Goal: Task Accomplishment & Management: Complete application form

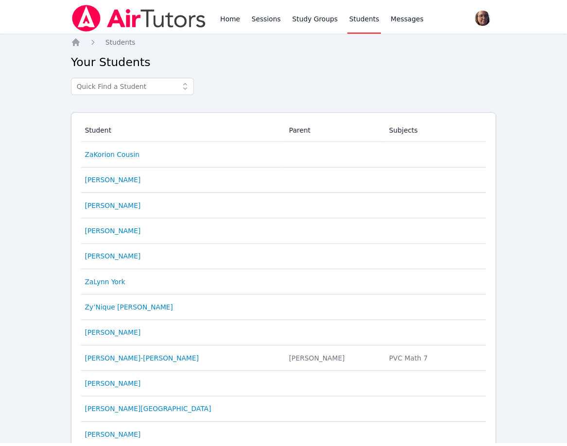
scroll to position [179, 0]
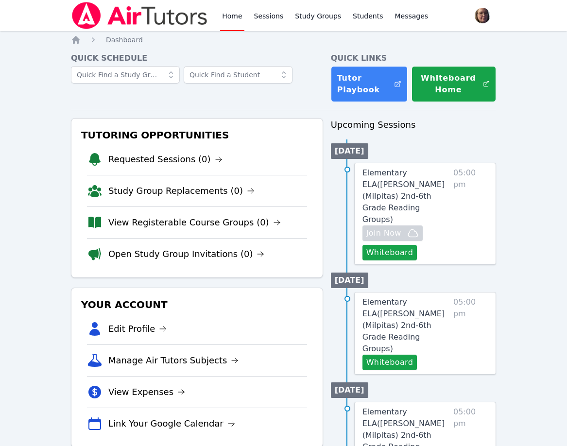
click at [387, 227] on span "Join Now" at bounding box center [383, 233] width 35 height 12
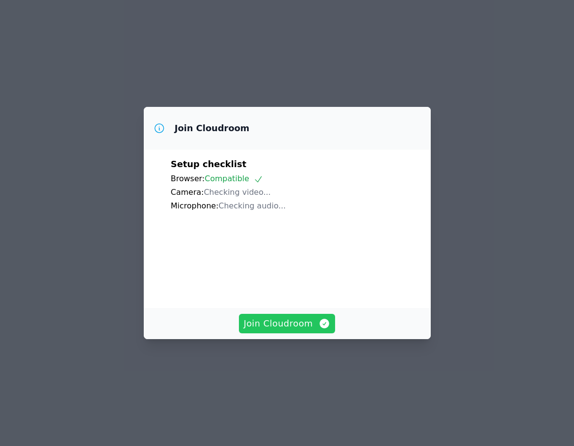
click at [284, 330] on span "Join Cloudroom" at bounding box center [287, 324] width 87 height 14
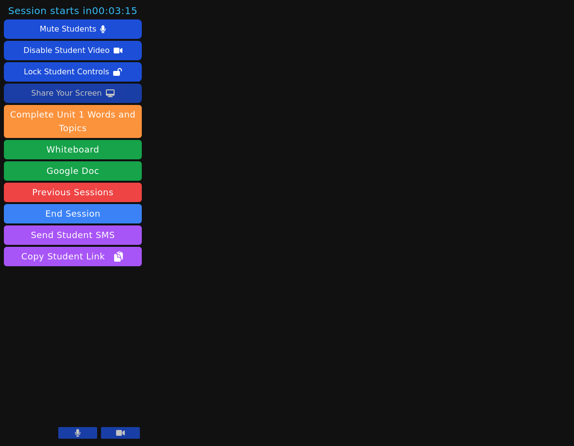
click at [81, 92] on div "Share Your Screen" at bounding box center [66, 93] width 71 height 16
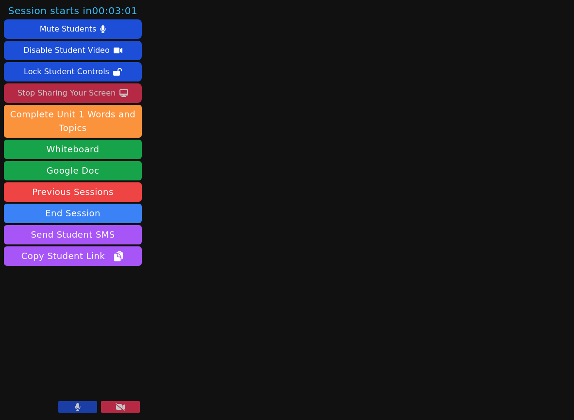
click at [99, 368] on video at bounding box center [73, 378] width 138 height 78
click at [81, 361] on video at bounding box center [73, 378] width 138 height 78
click at [132, 411] on button at bounding box center [120, 407] width 39 height 12
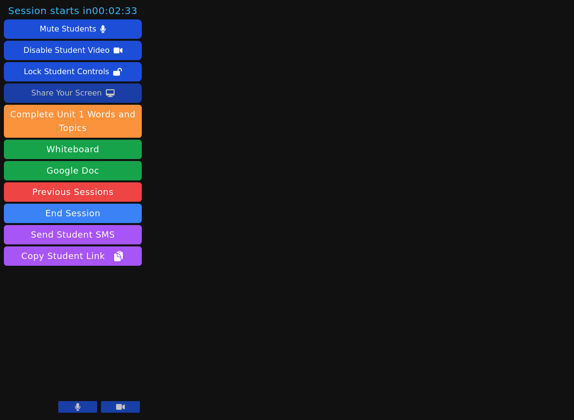
click at [78, 88] on div "Share Your Screen" at bounding box center [66, 93] width 71 height 16
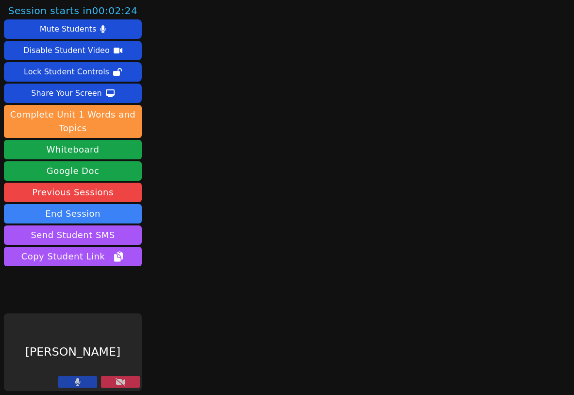
click at [185, 277] on div "Session starts in 00:02:24 Mute Students Disable Student Video Lock Student Con…" at bounding box center [287, 197] width 574 height 395
click at [123, 379] on icon at bounding box center [121, 382] width 10 height 8
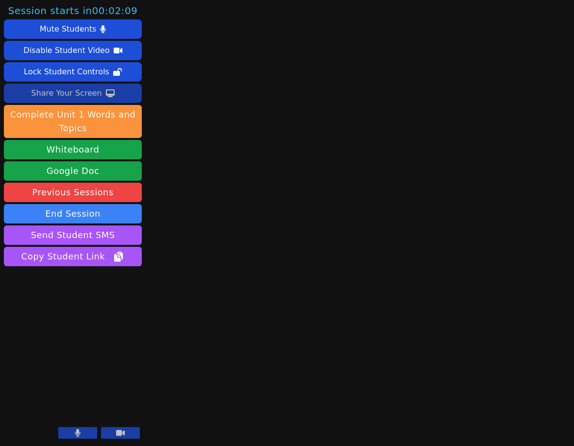
click at [84, 90] on div "Share Your Screen" at bounding box center [66, 93] width 71 height 16
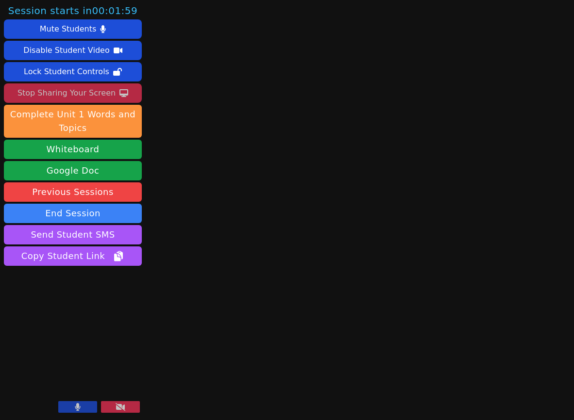
click at [77, 406] on button at bounding box center [77, 407] width 39 height 12
click at [123, 409] on icon at bounding box center [121, 407] width 10 height 8
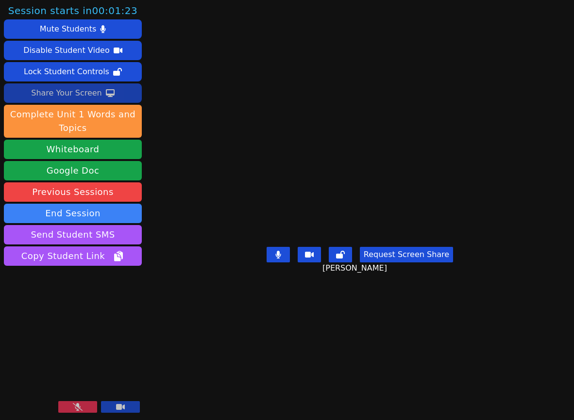
click at [226, 350] on main "KATHIT SHAH Request Screen Share KATHIT SHAH" at bounding box center [359, 210] width 267 height 420
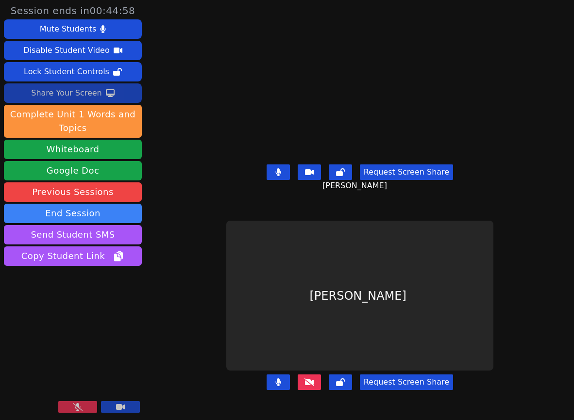
click at [80, 409] on icon at bounding box center [78, 407] width 10 height 8
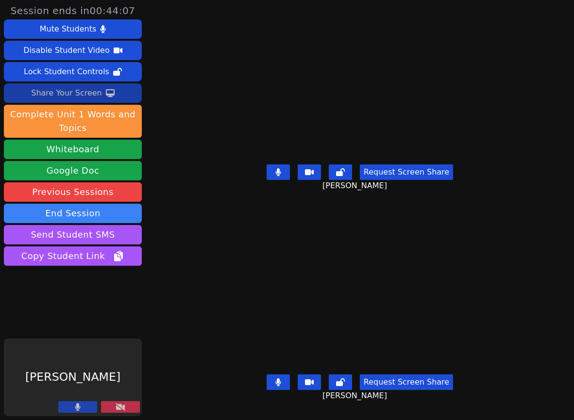
click at [120, 405] on icon at bounding box center [121, 407] width 10 height 8
click at [125, 408] on icon at bounding box center [121, 407] width 10 height 8
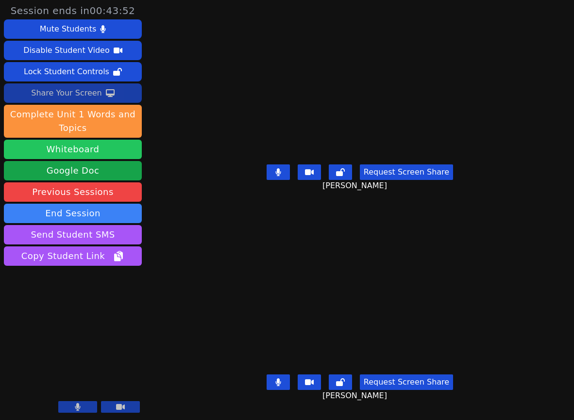
click at [87, 148] on button "Whiteboard" at bounding box center [73, 149] width 138 height 19
click at [84, 93] on div "Share Your Screen" at bounding box center [66, 93] width 71 height 16
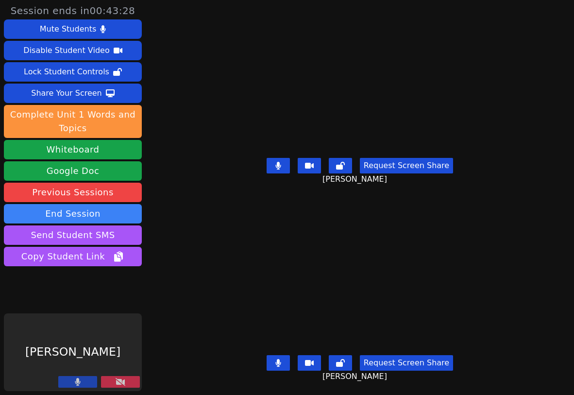
click at [197, 230] on div "Session ends in 00:43:28 Mute Students Disable Student Video Lock Student Contr…" at bounding box center [287, 197] width 574 height 395
click at [124, 381] on icon at bounding box center [121, 382] width 10 height 8
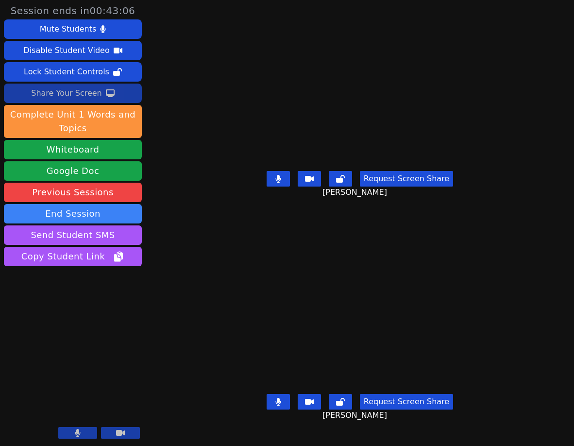
click at [79, 90] on div "Share Your Screen" at bounding box center [66, 93] width 71 height 16
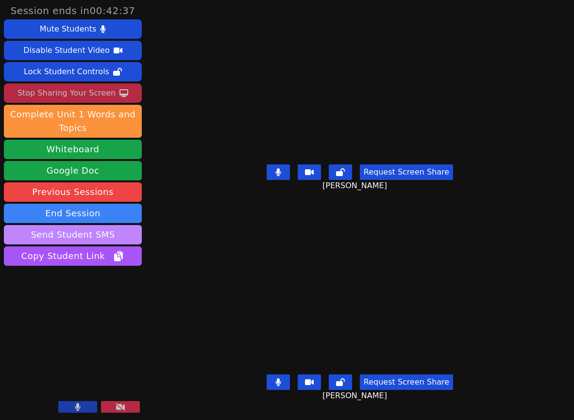
click at [85, 234] on button "Send Student SMS" at bounding box center [73, 234] width 138 height 19
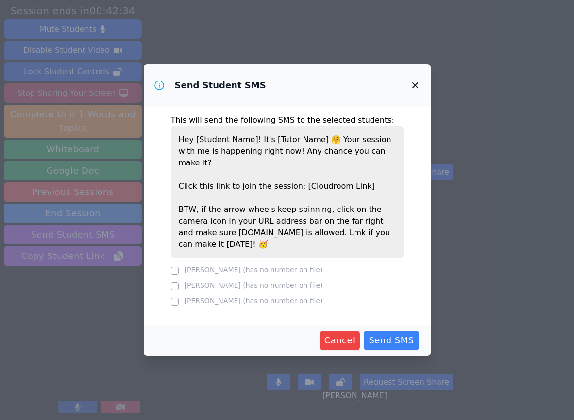
click at [169, 257] on div "This will send the following SMS to the selected students: Hey [Student Name]! …" at bounding box center [287, 216] width 287 height 218
click at [169, 259] on div "This will send the following SMS to the selected students: Hey [Student Name]! …" at bounding box center [287, 216] width 287 height 218
click at [418, 91] on icon "button" at bounding box center [415, 86] width 12 height 12
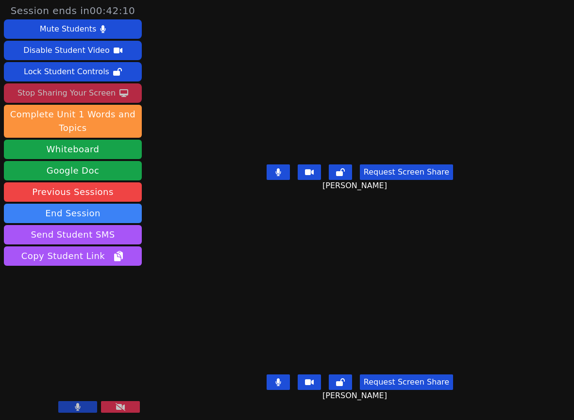
click at [174, 187] on div "Session ends in 00:42:10 Mute Students Disable Student Video Lock Student Contr…" at bounding box center [287, 210] width 574 height 420
click at [226, 236] on div "[PERSON_NAME]" at bounding box center [359, 296] width 267 height 150
click at [226, 221] on div "[PERSON_NAME]" at bounding box center [359, 296] width 267 height 150
click at [175, 295] on div "Session ends in 00:37:59 Mute Students Disable Student Video Lock Student Contr…" at bounding box center [287, 210] width 574 height 420
click at [226, 290] on div "[PERSON_NAME]" at bounding box center [359, 296] width 267 height 150
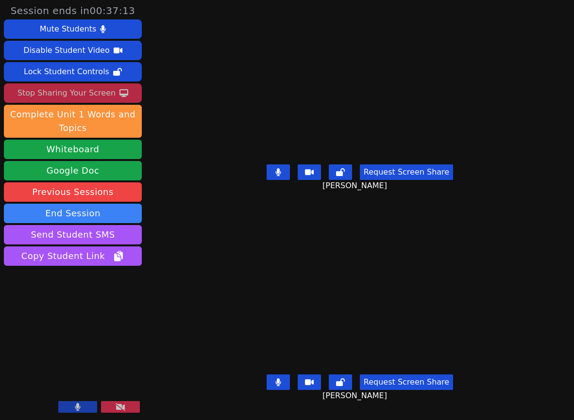
click at [226, 221] on div "[PERSON_NAME]" at bounding box center [359, 296] width 267 height 150
click at [73, 404] on button at bounding box center [77, 407] width 39 height 12
click at [83, 402] on button at bounding box center [77, 407] width 39 height 12
click at [190, 221] on div "Session ends in 00:27:41 Mute Students Disable Student Video Lock Student Contr…" at bounding box center [287, 210] width 574 height 420
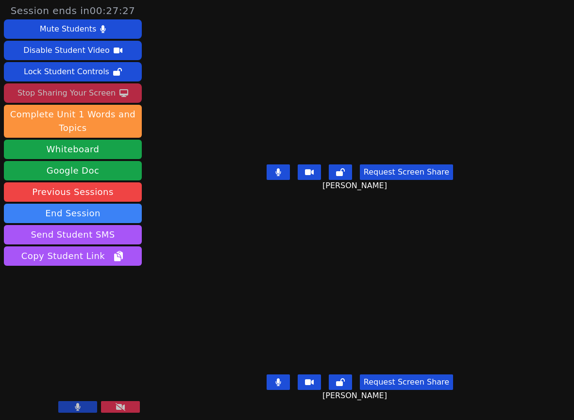
click at [226, 252] on div "[PERSON_NAME]" at bounding box center [359, 296] width 267 height 150
click at [96, 257] on span "Copy Student Link" at bounding box center [72, 257] width 103 height 14
click at [87, 232] on button "Send Student SMS" at bounding box center [73, 234] width 138 height 19
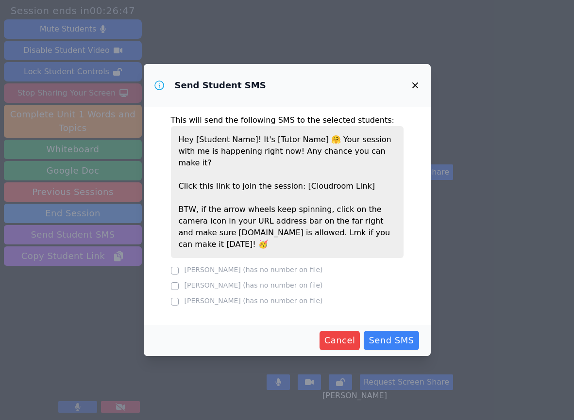
click at [172, 265] on div at bounding box center [175, 271] width 8 height 12
click at [415, 91] on icon "button" at bounding box center [415, 86] width 12 height 12
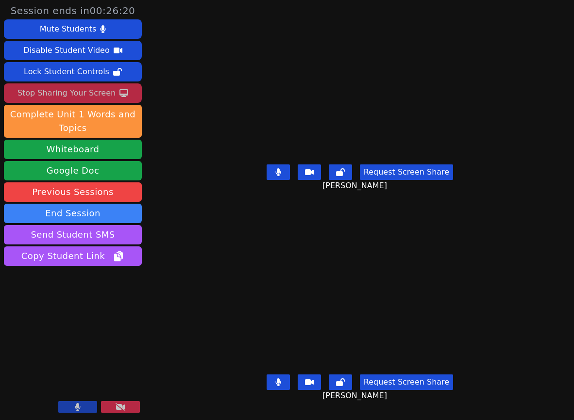
click at [226, 202] on div "KATHIT SHAH Request Screen Share KATHIT SHAH" at bounding box center [359, 105] width 267 height 210
click at [163, 200] on div "Session ends in 00:25:08 Mute Students Disable Student Video Lock Student Contr…" at bounding box center [287, 210] width 574 height 420
click at [226, 288] on div "[PERSON_NAME]" at bounding box center [359, 296] width 267 height 150
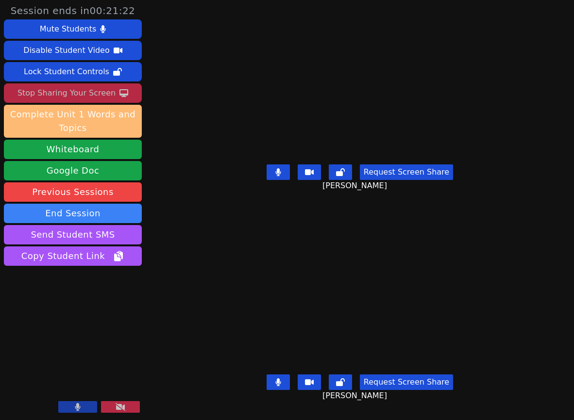
click at [92, 113] on button "Complete Unit 1 Words and Topics" at bounding box center [73, 121] width 138 height 33
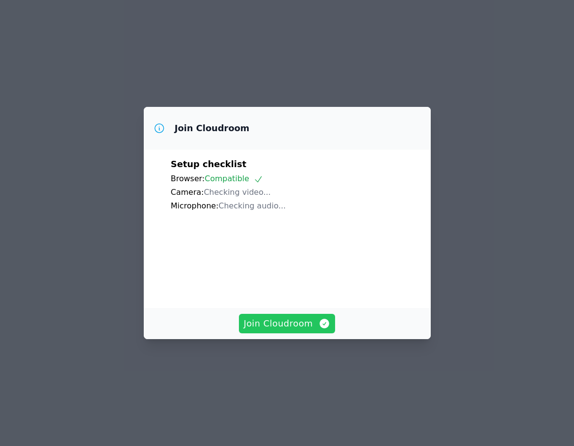
click at [297, 330] on span "Join Cloudroom" at bounding box center [287, 324] width 87 height 14
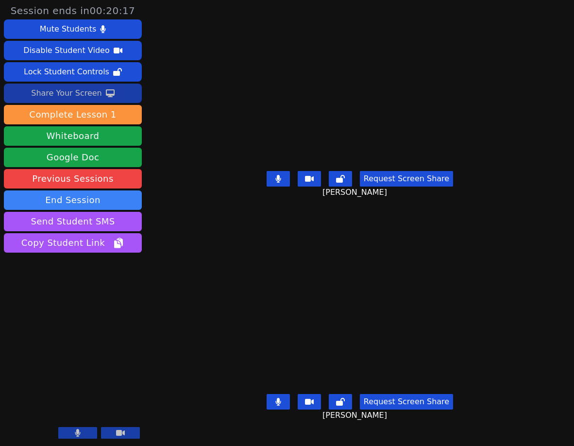
click at [79, 93] on div "Share Your Screen" at bounding box center [66, 93] width 71 height 16
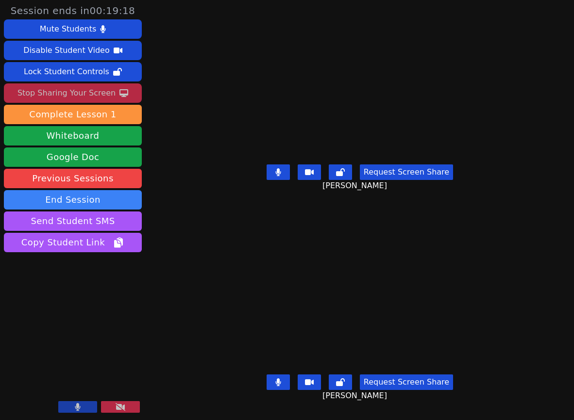
click at [237, 200] on div "Request Screen Share KATHIT SHAH" at bounding box center [359, 180] width 267 height 39
click at [226, 221] on div "[PERSON_NAME]" at bounding box center [359, 296] width 267 height 150
drag, startPoint x: 197, startPoint y: 210, endPoint x: 205, endPoint y: 211, distance: 8.8
click at [226, 211] on div "Josephine Sahs Request Screen Share Josephine Sahs" at bounding box center [359, 315] width 267 height 210
click at [226, 175] on div "Request Screen Share KATHIT SHAH" at bounding box center [359, 180] width 267 height 39
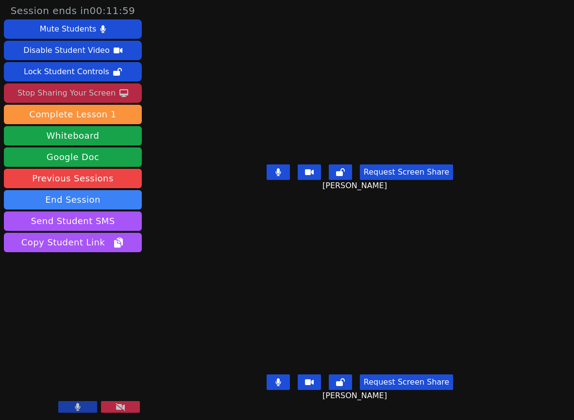
click at [226, 211] on div "Josephine Sahs Request Screen Share Josephine Sahs" at bounding box center [359, 315] width 267 height 210
click at [226, 242] on video at bounding box center [359, 296] width 267 height 150
click at [226, 278] on div "[PERSON_NAME]" at bounding box center [359, 296] width 267 height 150
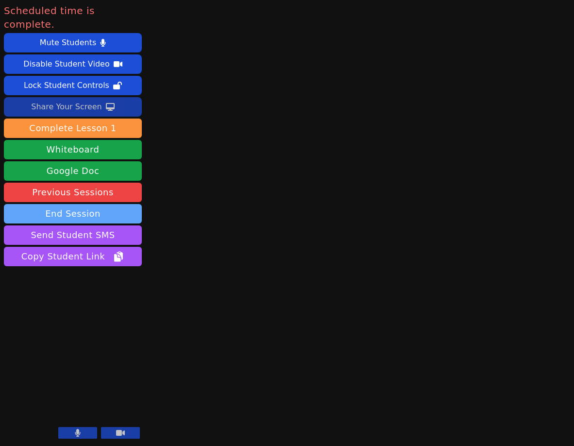
click at [86, 204] on button "End Session" at bounding box center [73, 213] width 138 height 19
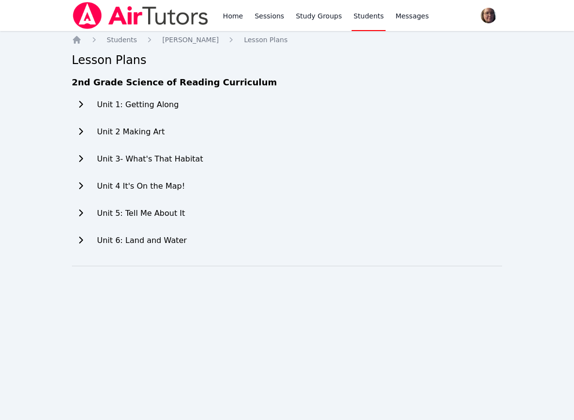
click at [146, 40] on icon "Breadcrumb" at bounding box center [150, 40] width 10 height 10
click at [121, 41] on span "Students" at bounding box center [122, 40] width 30 height 8
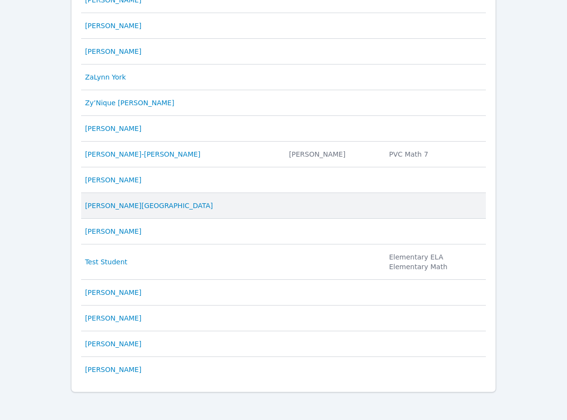
scroll to position [208, 0]
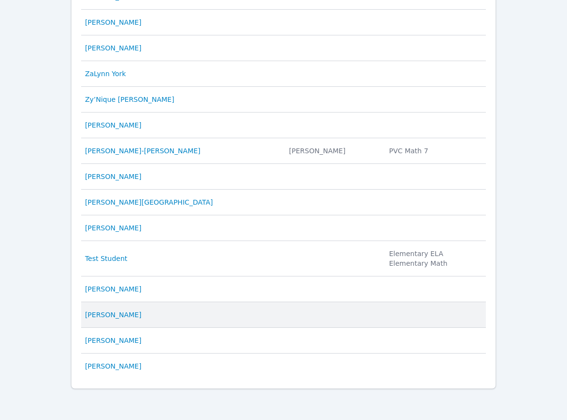
click at [199, 316] on div "[PERSON_NAME]" at bounding box center [181, 315] width 192 height 10
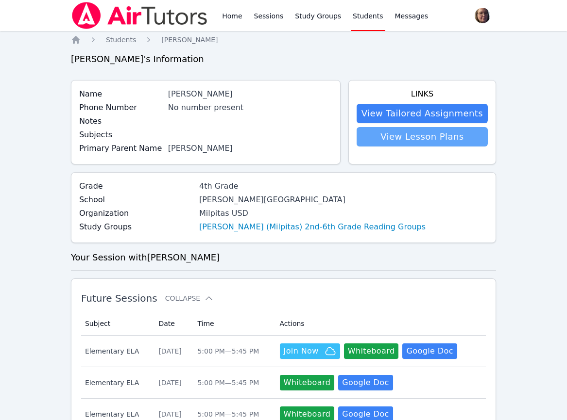
click at [405, 134] on link "View Lesson Plans" at bounding box center [421, 136] width 131 height 19
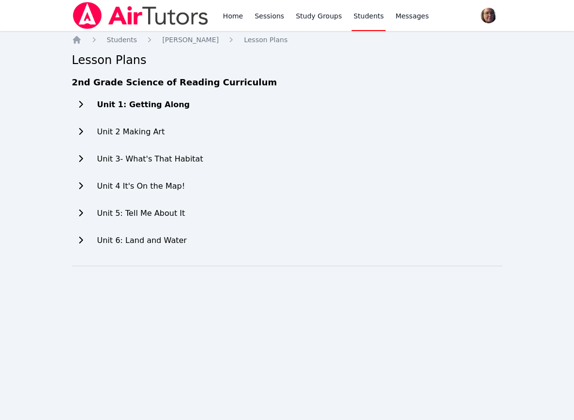
click at [161, 105] on h2 "Unit 1: Getting Along" at bounding box center [143, 105] width 93 height 12
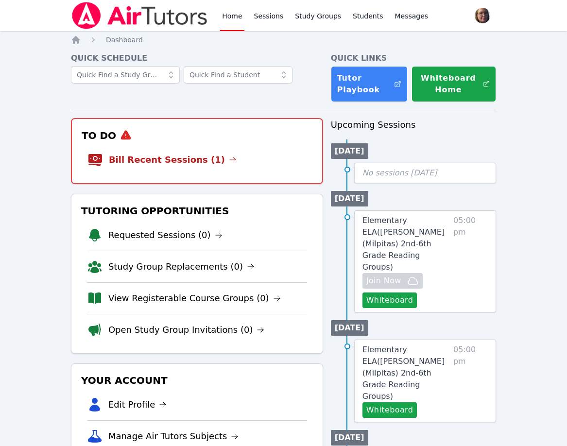
click at [180, 159] on link "Bill Recent Sessions (1)" at bounding box center [173, 160] width 128 height 14
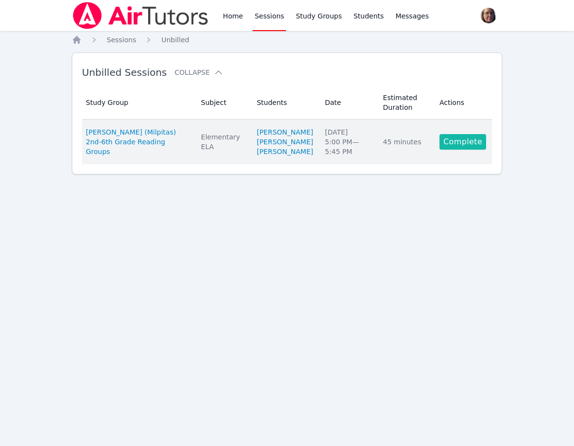
click at [458, 150] on link "Complete" at bounding box center [462, 142] width 47 height 16
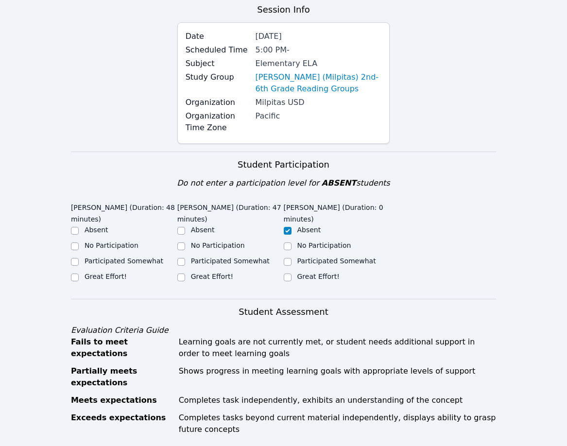
scroll to position [97, 0]
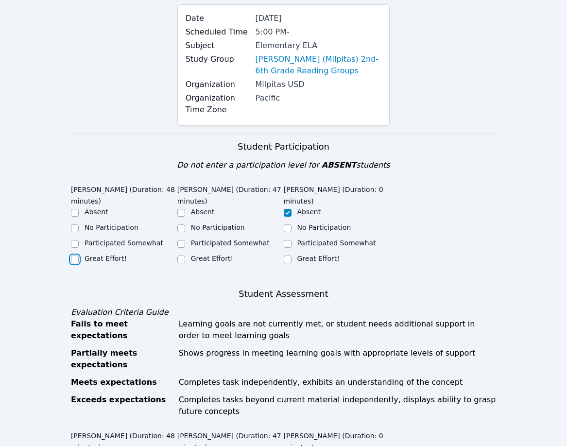
click at [78, 259] on input "Great Effort!" at bounding box center [75, 259] width 8 height 8
checkbox input "true"
click at [181, 256] on input "Great Effort!" at bounding box center [181, 259] width 8 height 8
checkbox input "true"
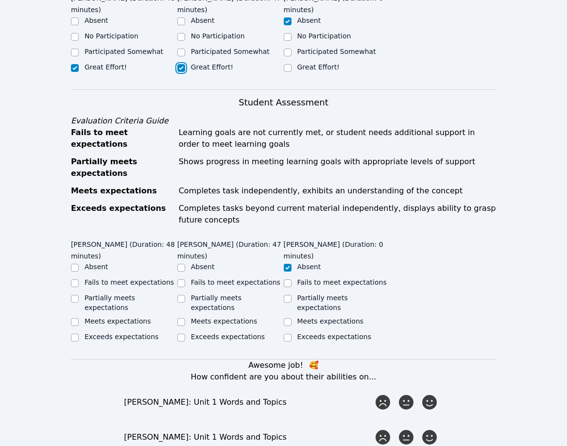
scroll to position [291, 0]
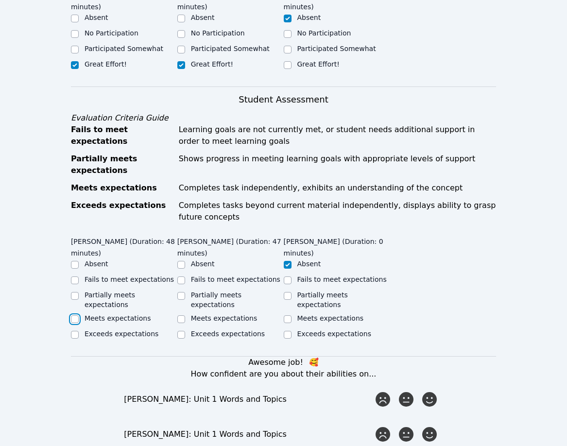
click at [76, 315] on input "Meets expectations" at bounding box center [75, 319] width 8 height 8
checkbox input "true"
click at [180, 315] on input "Meets expectations" at bounding box center [181, 319] width 8 height 8
checkbox input "true"
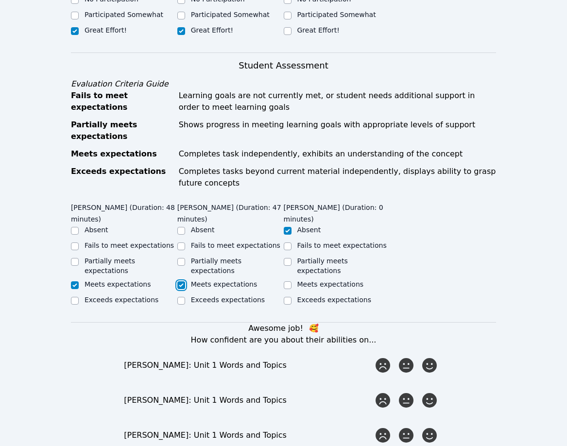
scroll to position [388, 0]
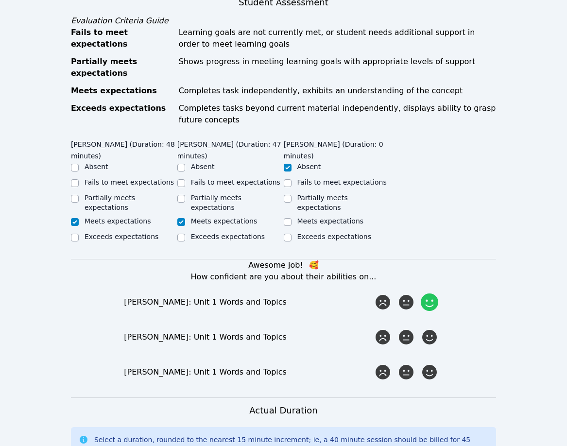
click at [425, 293] on icon at bounding box center [428, 301] width 17 height 17
click at [0, 0] on input "radio" at bounding box center [0, 0] width 0 height 0
click at [429, 293] on icon at bounding box center [428, 301] width 17 height 17
click at [0, 0] on input "radio" at bounding box center [0, 0] width 0 height 0
click at [431, 328] on icon at bounding box center [428, 336] width 17 height 17
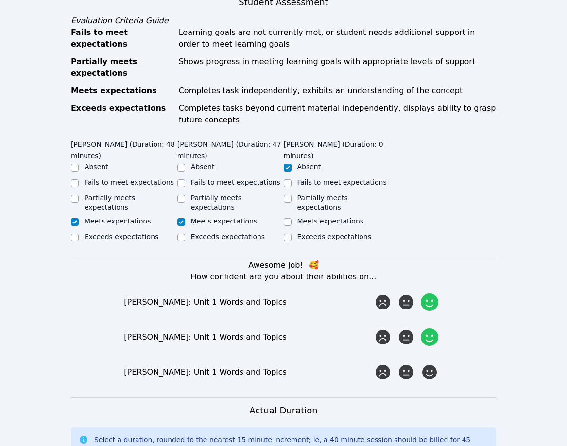
click at [0, 0] on input "radio" at bounding box center [0, 0] width 0 height 0
click at [427, 363] on icon at bounding box center [428, 371] width 17 height 17
click at [0, 0] on input "radio" at bounding box center [0, 0] width 0 height 0
click at [398, 293] on icon at bounding box center [405, 301] width 17 height 17
click at [0, 0] on input "radio" at bounding box center [0, 0] width 0 height 0
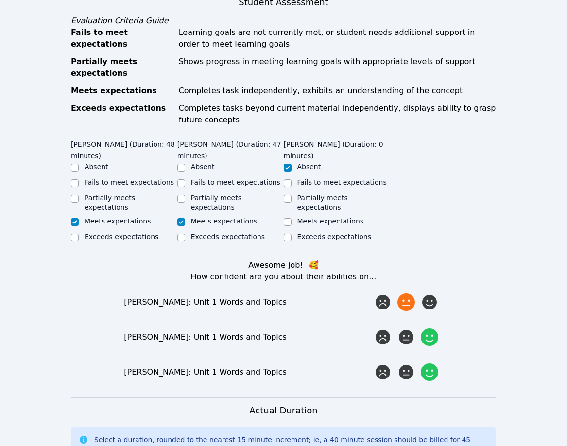
click at [338, 296] on div "Jacqueline Vo: Unit 1 Words and Topics" at bounding box center [248, 302] width 249 height 12
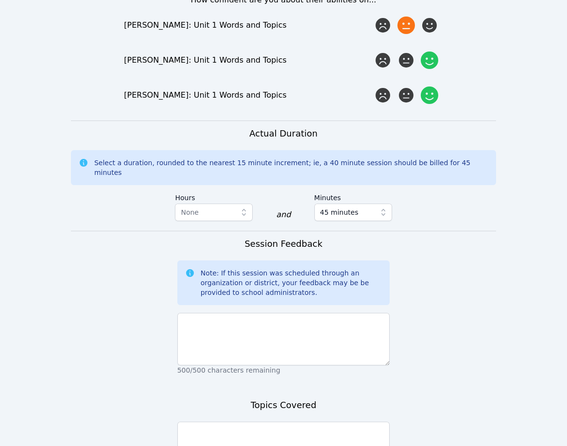
scroll to position [680, 0]
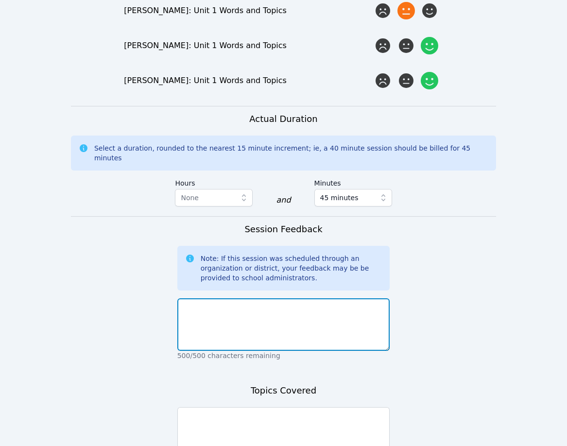
click at [244, 298] on textarea at bounding box center [283, 324] width 213 height 52
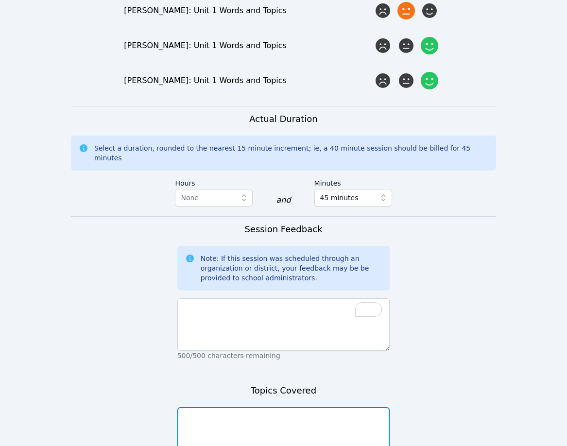
click at [309, 407] on textarea at bounding box center [283, 433] width 213 height 52
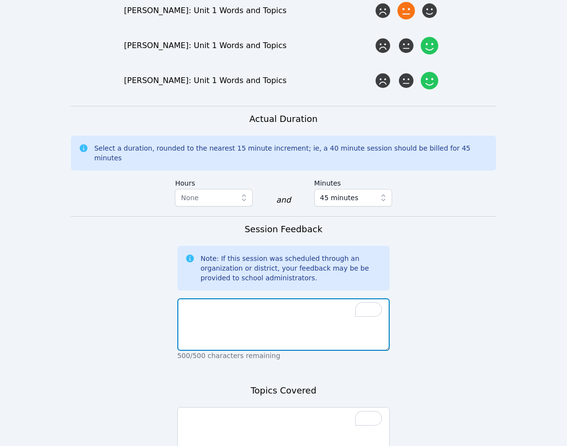
click at [224, 298] on textarea "To enrich screen reader interactions, please activate Accessibility in Grammarl…" at bounding box center [283, 324] width 213 height 52
paste textarea "Welcome the Group (2-5 Minutes) Complete Introductions (mine first, then the st…"
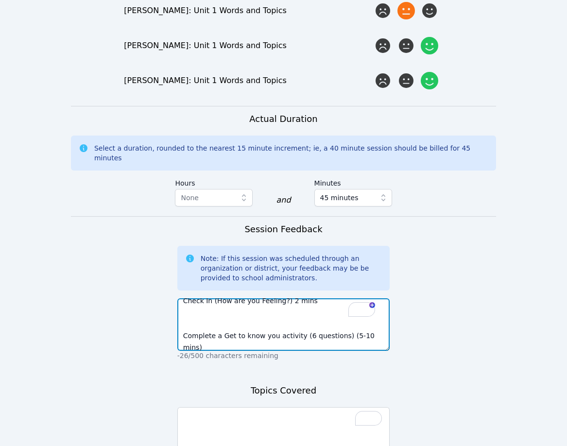
scroll to position [25, 0]
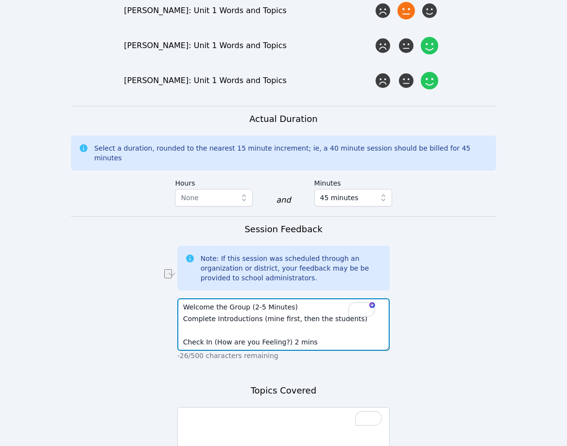
drag, startPoint x: 296, startPoint y: 275, endPoint x: 184, endPoint y: 272, distance: 111.7
click at [184, 298] on textarea "Welcome the Group (2-5 Minutes) Complete Introductions (mine first, then the st…" at bounding box center [283, 324] width 213 height 52
type textarea "Complete Introductions (mine first, then the students) Check In (How are you Fe…"
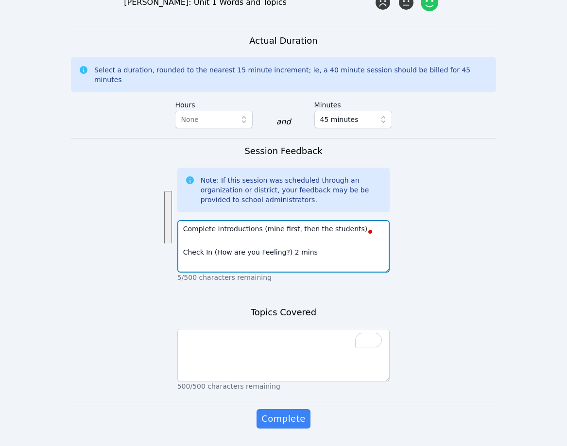
drag, startPoint x: 367, startPoint y: 220, endPoint x: 182, endPoint y: 193, distance: 187.4
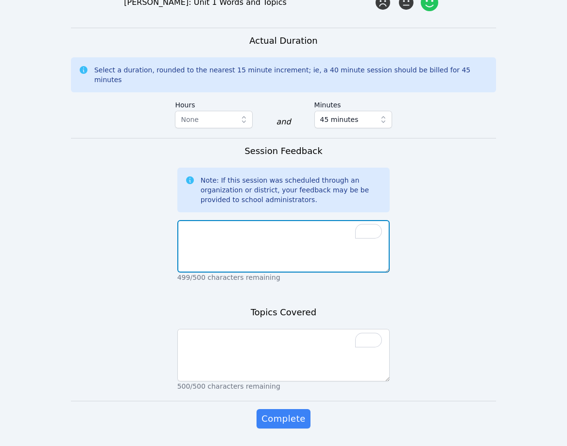
click at [243, 220] on textarea "To enrich screen reader interactions, please activate Accessibility in Grammarl…" at bounding box center [283, 246] width 213 height 52
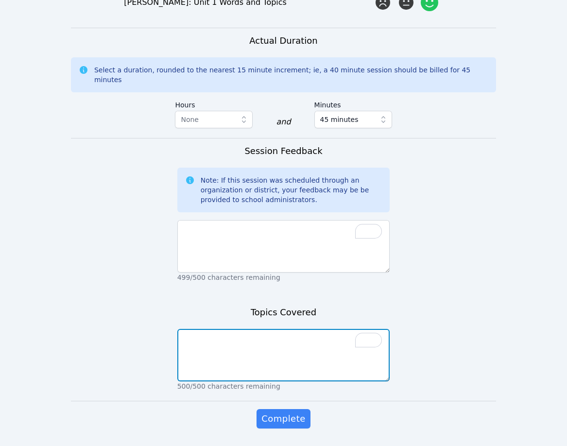
click at [242, 329] on textarea "To enrich screen reader interactions, please activate Accessibility in Grammarl…" at bounding box center [283, 355] width 213 height 52
drag, startPoint x: 200, startPoint y: 311, endPoint x: 202, endPoint y: 306, distance: 6.1
click at [200, 329] on textarea "To enrich screen reader interactions, please activate Accessibility in Grammarl…" at bounding box center [283, 355] width 213 height 52
click at [223, 329] on textarea "Completed introductions Completed How are you feeling check in" at bounding box center [283, 355] width 213 height 52
click at [325, 329] on textarea "Completed introductions Completed how are you feeling check in" at bounding box center [283, 355] width 213 height 52
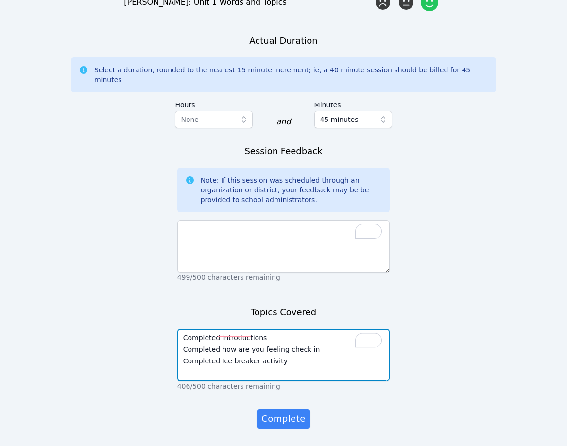
scroll to position [7, 0]
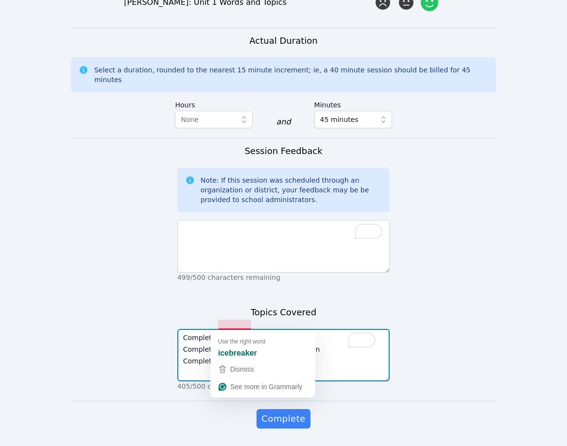
click at [237, 329] on textarea "Completed introductions Completed how are you feeling check in Completed Ice br…" at bounding box center [283, 355] width 213 height 52
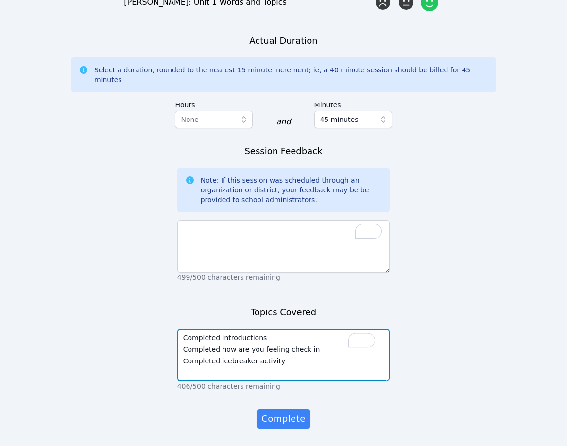
click at [218, 348] on textarea "Completed introductions Completed how are you feeling check in Completed icebre…" at bounding box center [283, 355] width 213 height 52
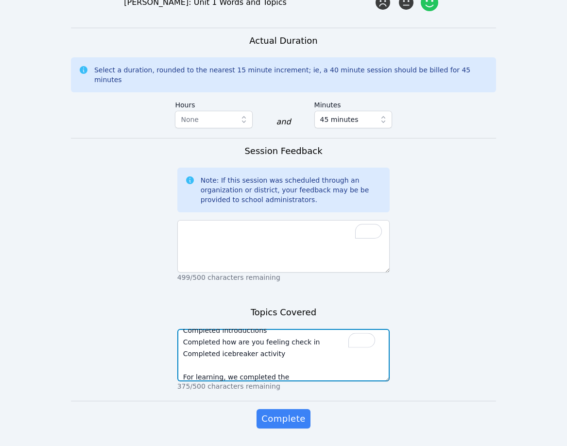
paste textarea "Words/Vocabulary for Chapter Learning Work on Phonics Work (3 worksheets)"
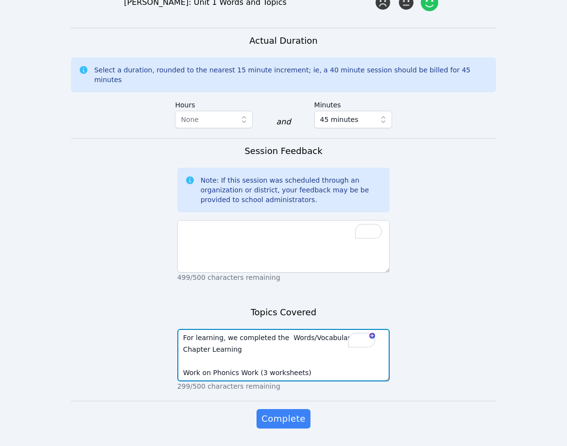
scroll to position [5, 0]
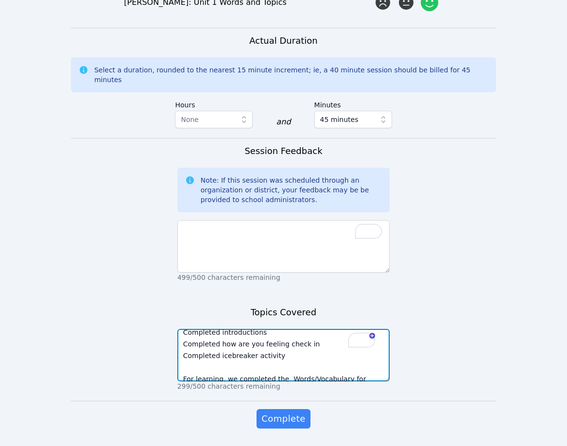
click at [279, 344] on textarea "Completed introductions Completed how are you feeling check in Completed icebre…" at bounding box center [283, 355] width 213 height 52
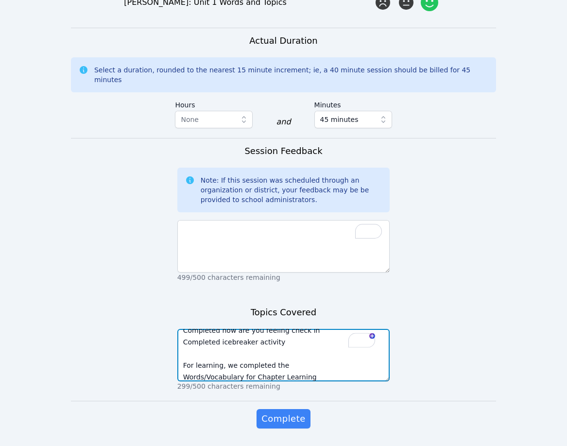
scroll to position [58, 0]
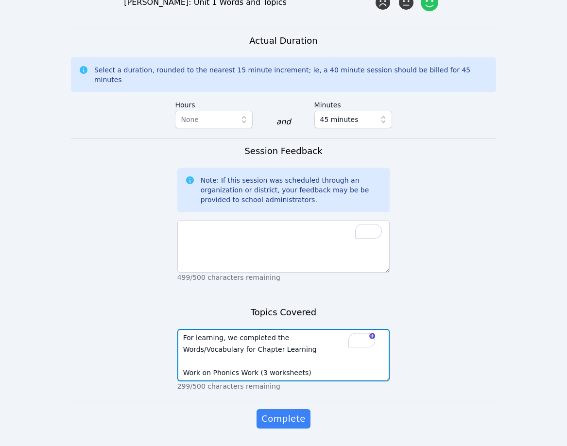
click at [308, 333] on textarea "Completed introductions Completed how are you feeling check in Completed icebre…" at bounding box center [283, 355] width 213 height 52
click at [232, 329] on textarea "Completed introductions Completed how are you feeling check in Completed icebre…" at bounding box center [283, 355] width 213 height 52
click at [320, 337] on textarea "Completed introductions Completed how are you feeling check in Completed icebre…" at bounding box center [283, 355] width 213 height 52
type textarea "Completed introductions Completed how are you feeling check in Completed icebre…"
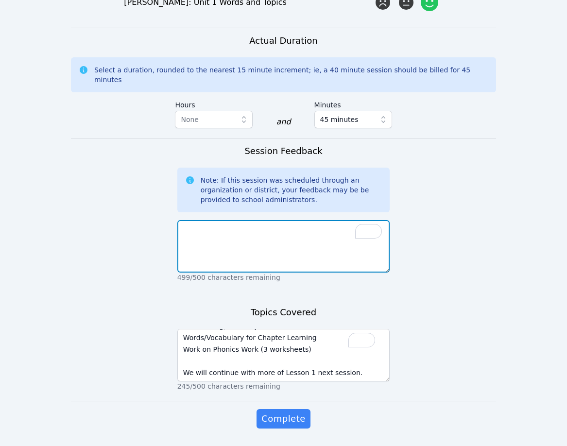
click at [259, 220] on textarea "To enrich screen reader interactions, please activate Accessibility in Grammarl…" at bounding box center [283, 246] width 213 height 52
click at [285, 220] on textarea "This was a great first session. The kids both participated in every activity th…" at bounding box center [283, 246] width 213 height 52
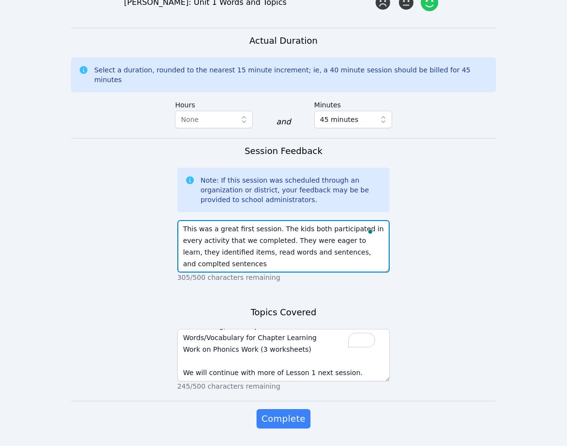
click at [346, 223] on textarea "This was a great first session. The kids both participated in every activity th…" at bounding box center [283, 246] width 213 height 52
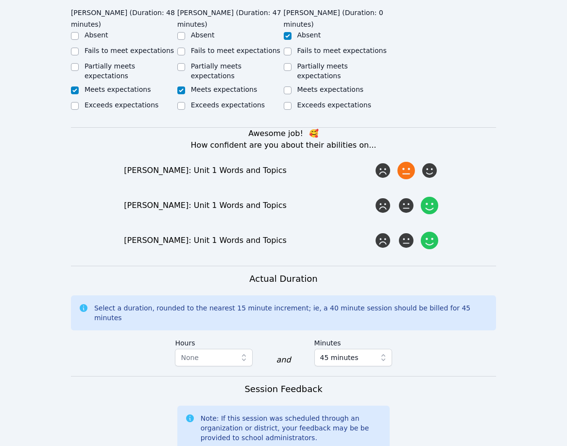
scroll to position [534, 0]
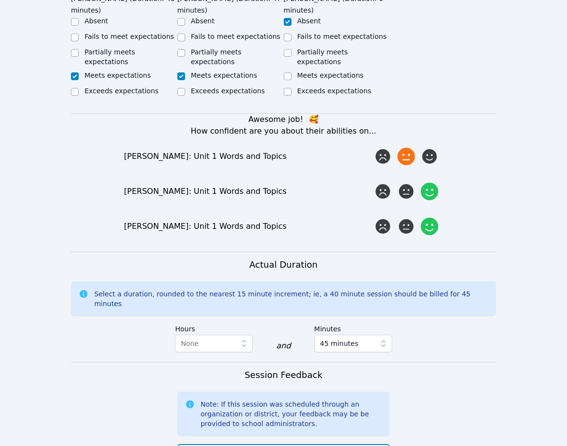
type textarea "This was a great first session. The kids both participated in every activity th…"
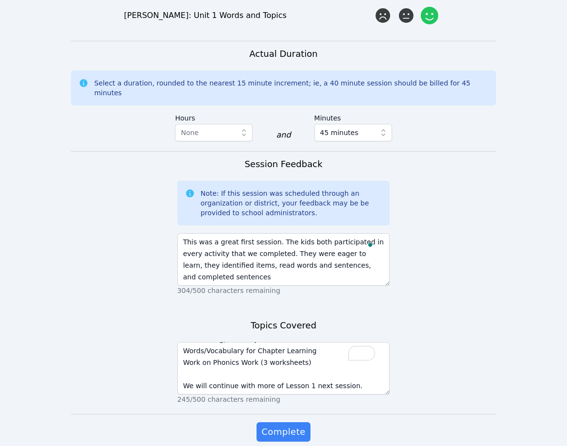
scroll to position [758, 0]
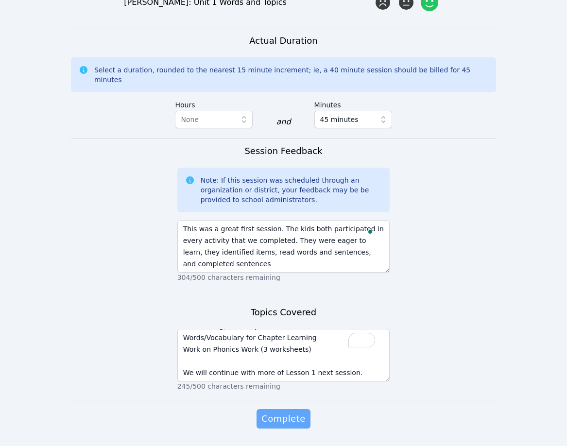
click at [287, 412] on span "Complete" at bounding box center [283, 419] width 44 height 14
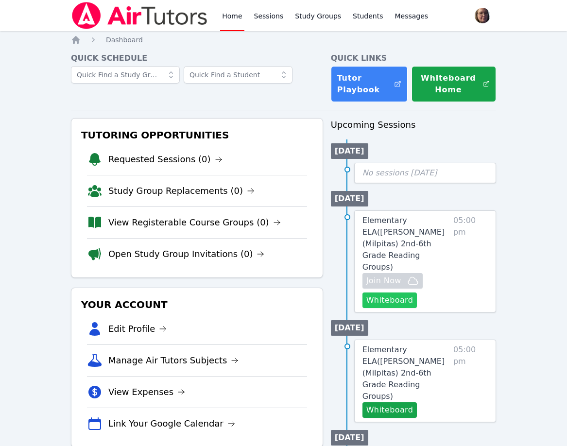
click at [400, 292] on button "Whiteboard" at bounding box center [389, 300] width 55 height 16
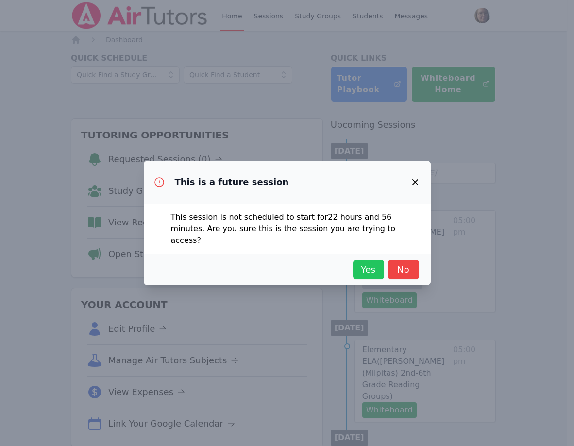
click at [377, 263] on span "Yes" at bounding box center [368, 270] width 21 height 14
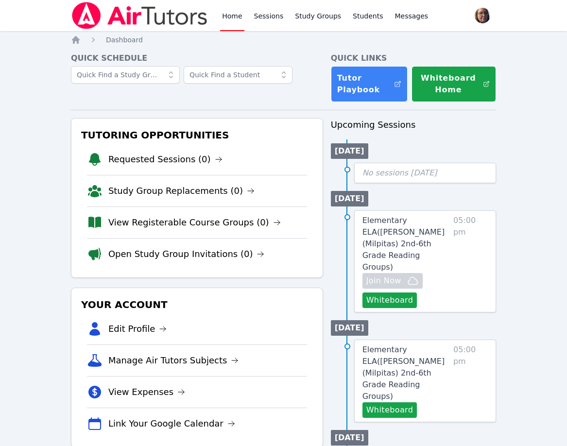
click at [289, 96] on div "Quick Schedule" at bounding box center [197, 77] width 252 height 50
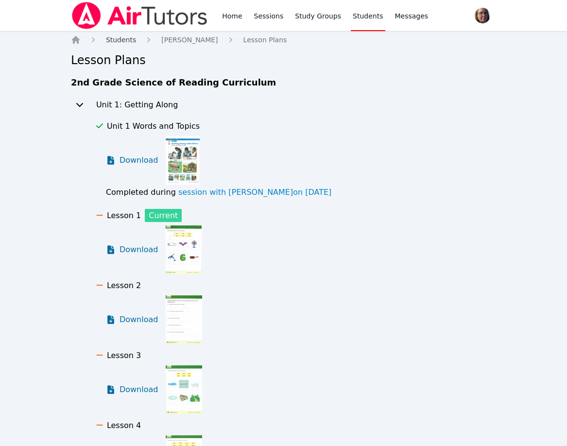
click at [128, 39] on span "Students" at bounding box center [121, 40] width 30 height 8
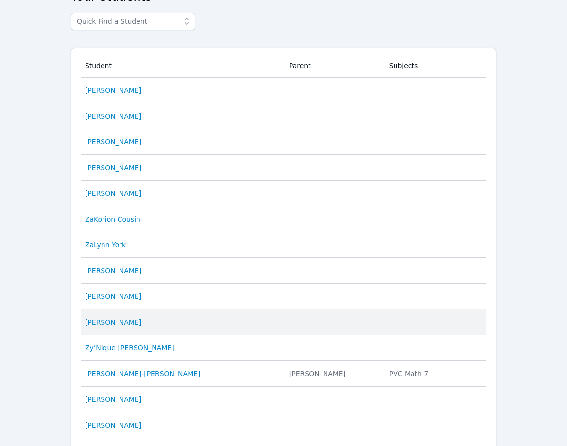
scroll to position [37, 0]
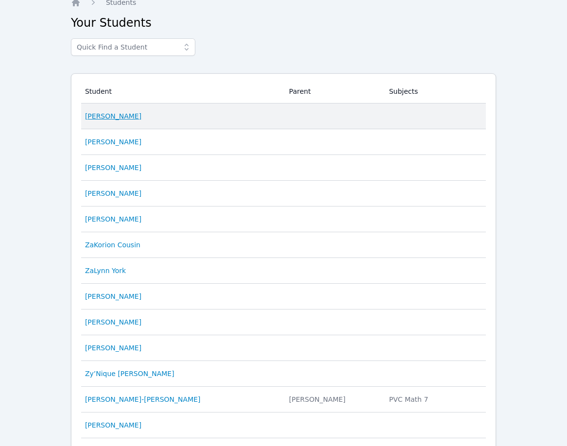
click at [125, 112] on link "[PERSON_NAME]" at bounding box center [113, 116] width 56 height 10
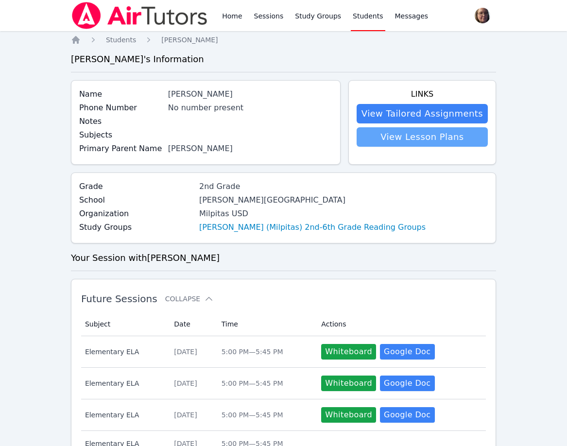
click at [407, 134] on link "View Lesson Plans" at bounding box center [421, 136] width 131 height 19
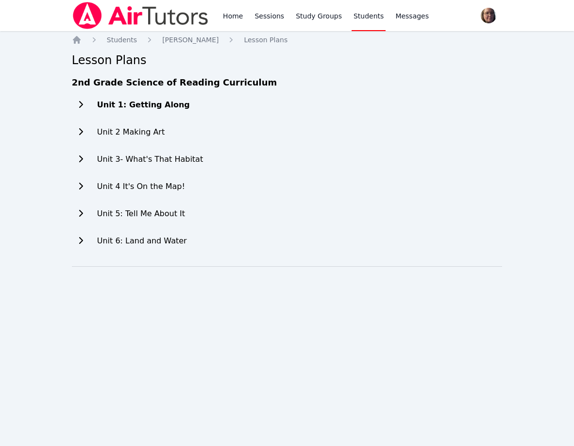
click at [147, 107] on h2 "Unit 1: Getting Along" at bounding box center [143, 105] width 93 height 12
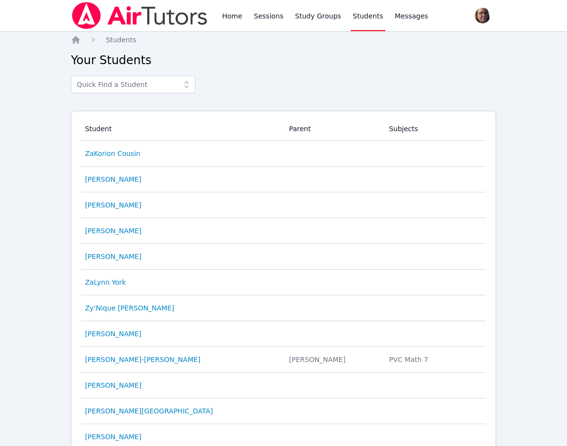
scroll to position [179, 0]
